Goal: Check status: Check status

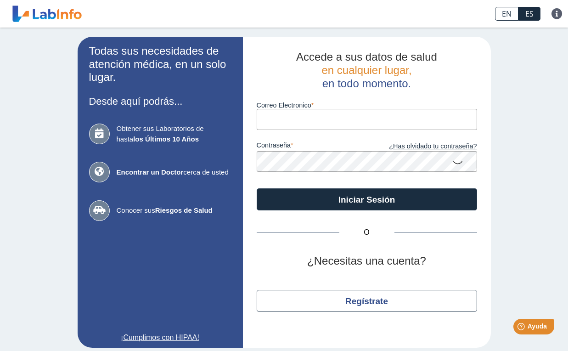
click at [375, 113] on input "Correo Electronico" at bounding box center [367, 119] width 220 height 21
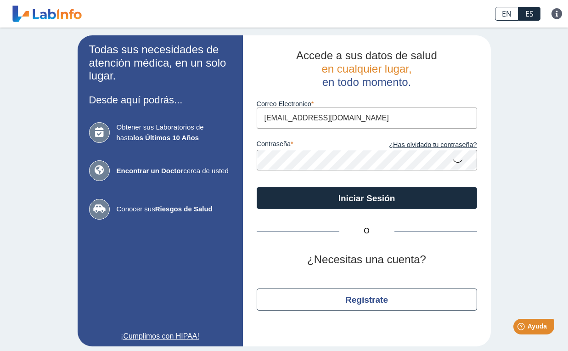
type input "[EMAIL_ADDRESS][DOMAIN_NAME]"
click at [458, 162] on icon at bounding box center [457, 160] width 11 height 18
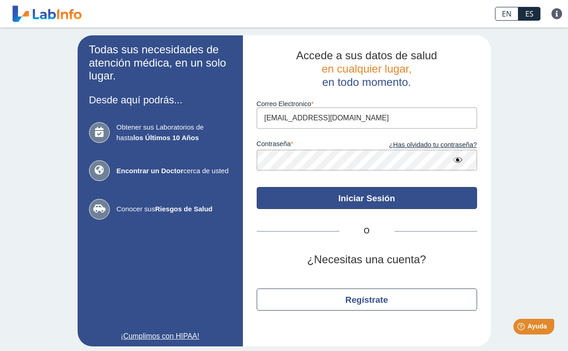
click at [389, 200] on button "Iniciar Sesión" at bounding box center [367, 198] width 220 height 22
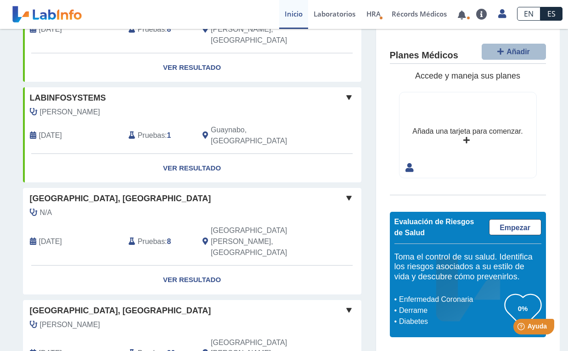
scroll to position [562, 0]
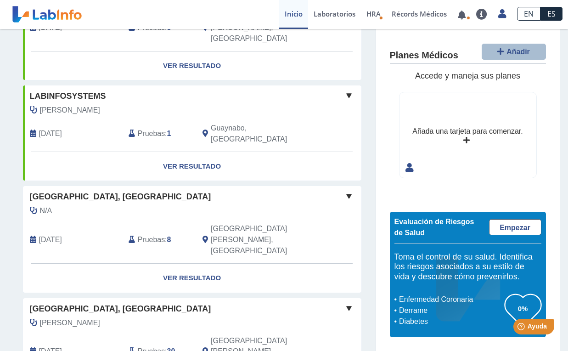
click at [62, 234] on span "[DATE]" at bounding box center [50, 239] width 23 height 11
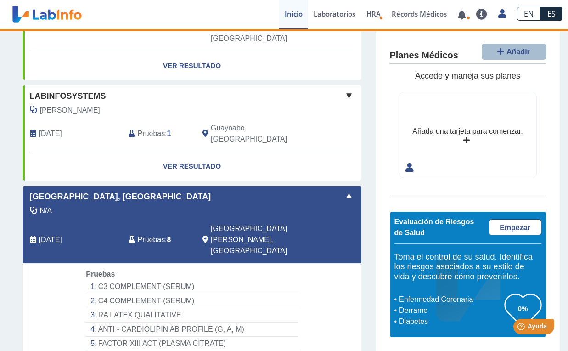
click at [118, 280] on li "C3 COMPLEMENT (SERUM)" at bounding box center [192, 287] width 212 height 14
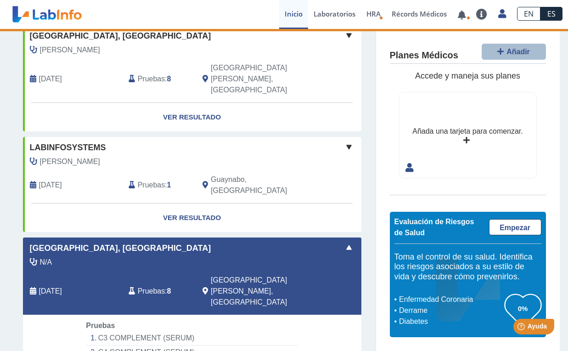
scroll to position [493, 0]
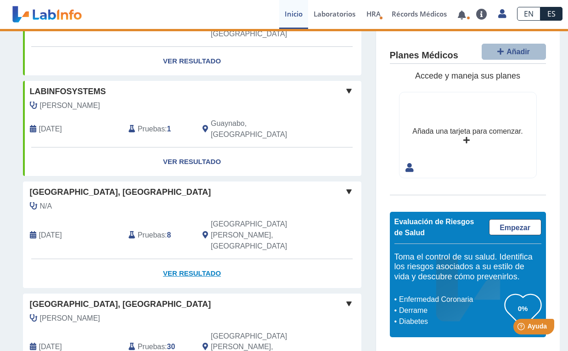
scroll to position [560, 0]
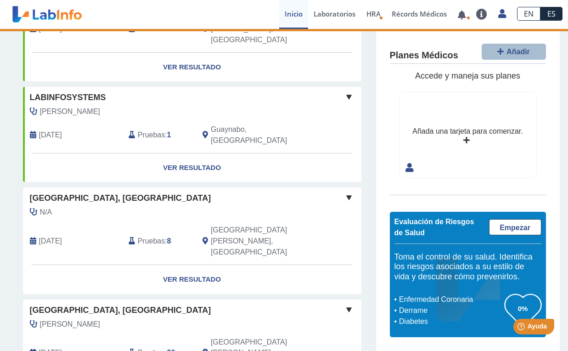
click at [50, 192] on span "[GEOGRAPHIC_DATA], [GEOGRAPHIC_DATA]" at bounding box center [120, 198] width 181 height 12
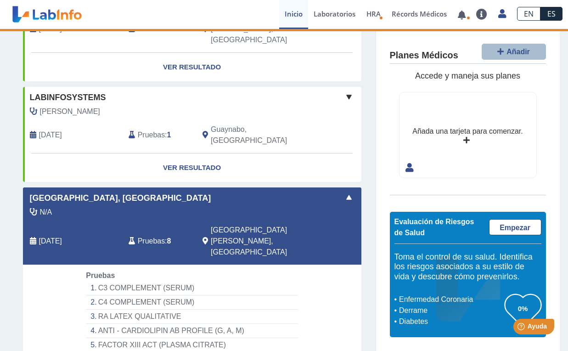
click at [50, 192] on span "[GEOGRAPHIC_DATA], [GEOGRAPHIC_DATA]" at bounding box center [120, 198] width 181 height 12
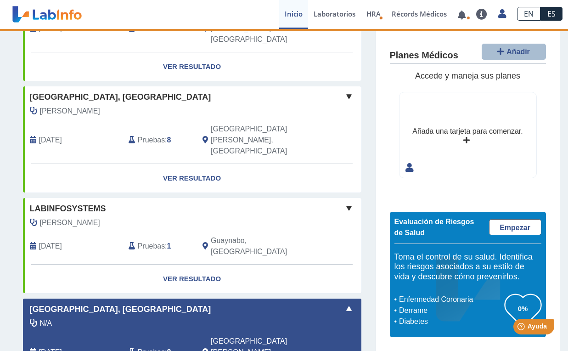
scroll to position [447, 0]
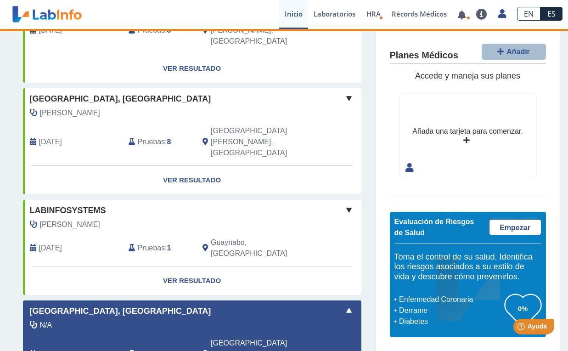
select select "**********"
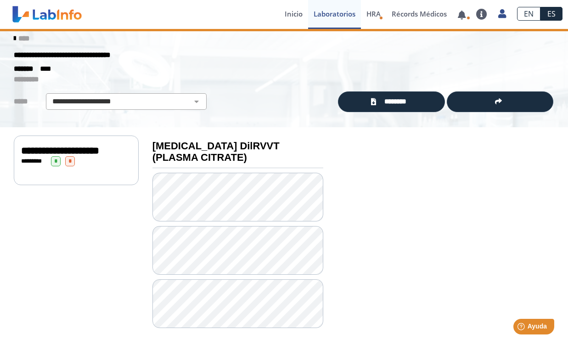
scroll to position [8, 0]
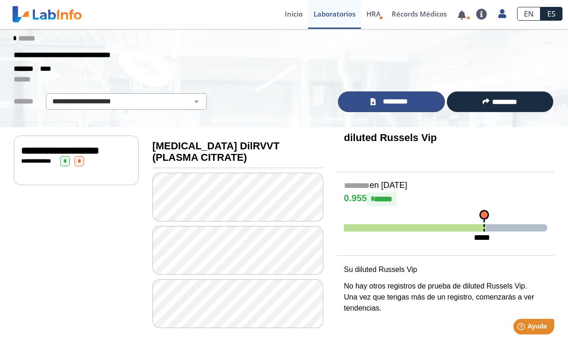
click at [397, 96] on span "*********" at bounding box center [395, 101] width 34 height 11
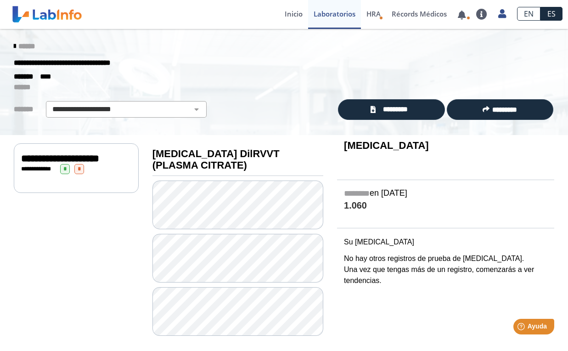
scroll to position [8, 0]
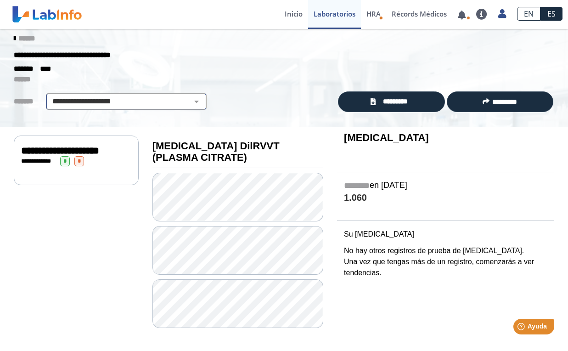
click at [196, 102] on select "**********" at bounding box center [126, 101] width 155 height 11
